Goal: Information Seeking & Learning: Find specific fact

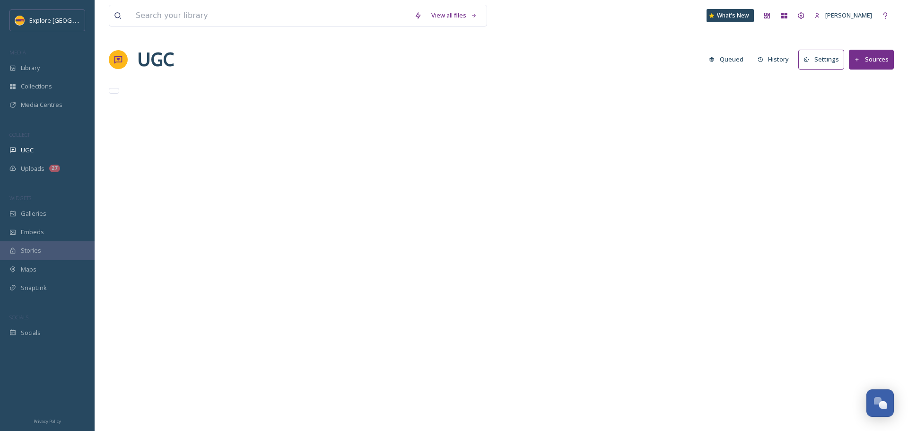
click at [162, 13] on input at bounding box center [270, 15] width 279 height 21
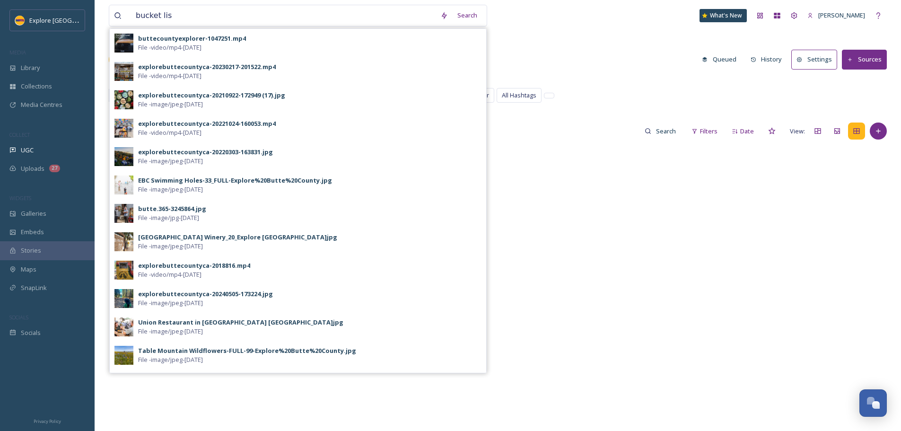
type input "bucket list"
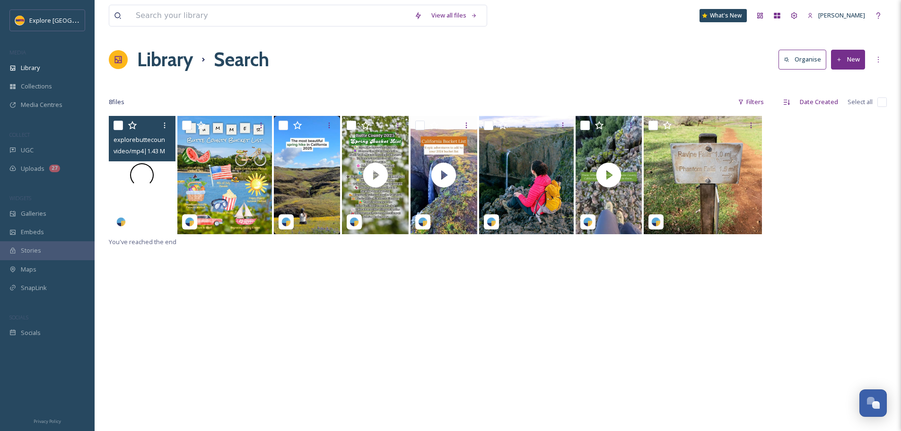
click at [120, 194] on div at bounding box center [142, 175] width 67 height 118
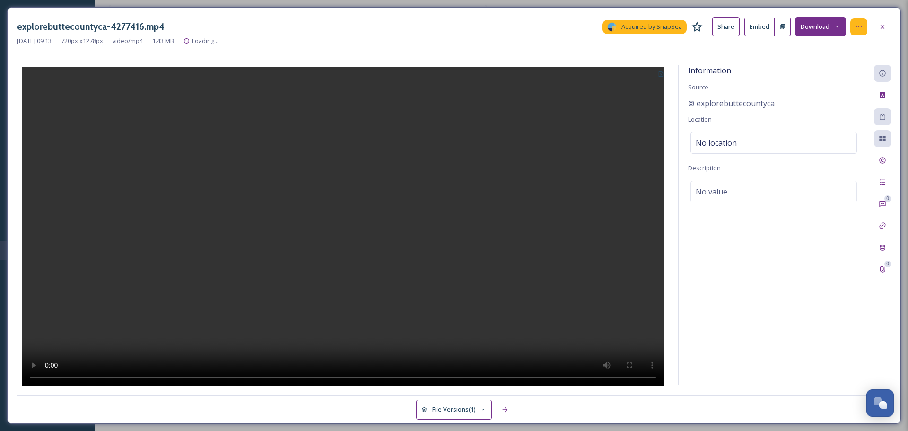
click at [856, 24] on icon at bounding box center [859, 27] width 8 height 8
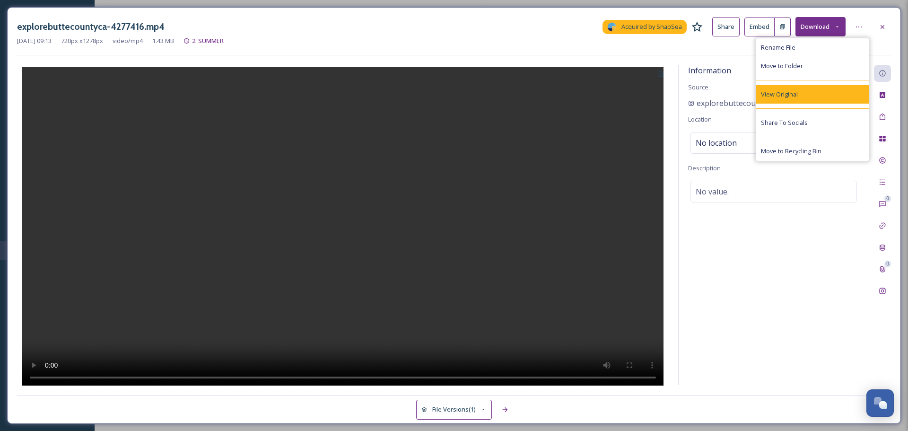
click at [830, 95] on div "View Original" at bounding box center [812, 94] width 113 height 18
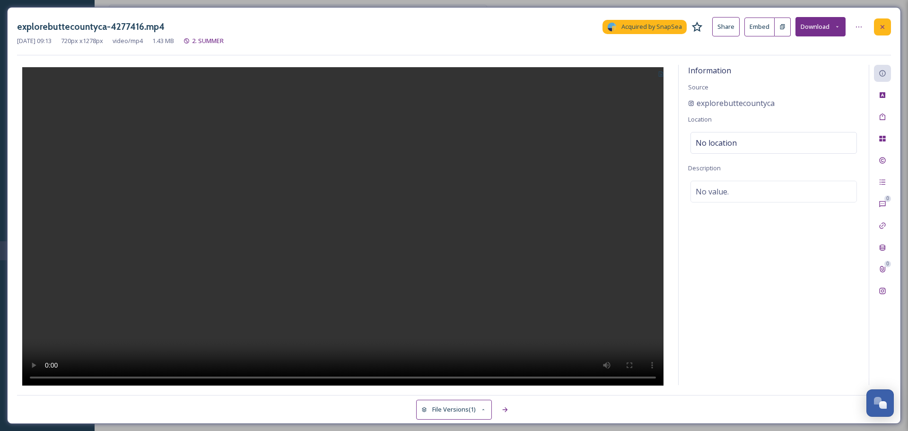
click at [885, 23] on icon at bounding box center [883, 27] width 8 height 8
